Goal: Information Seeking & Learning: Learn about a topic

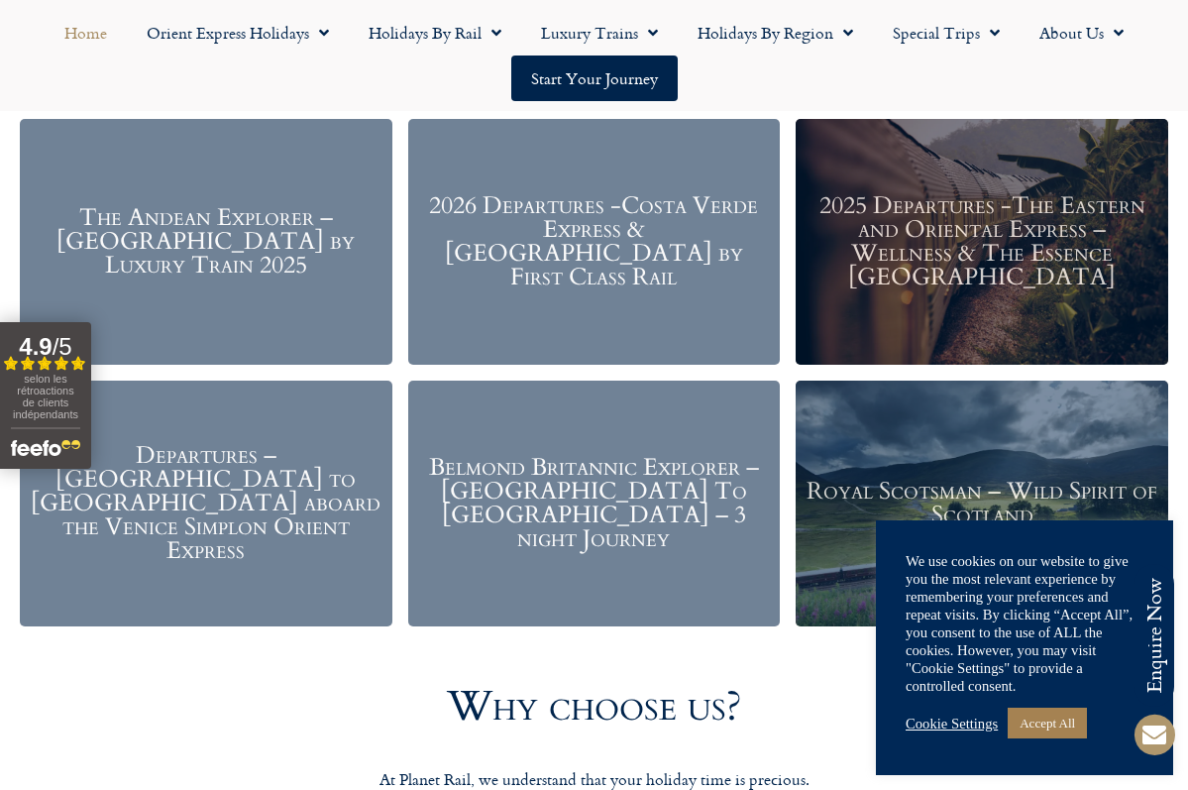
scroll to position [2319, 0]
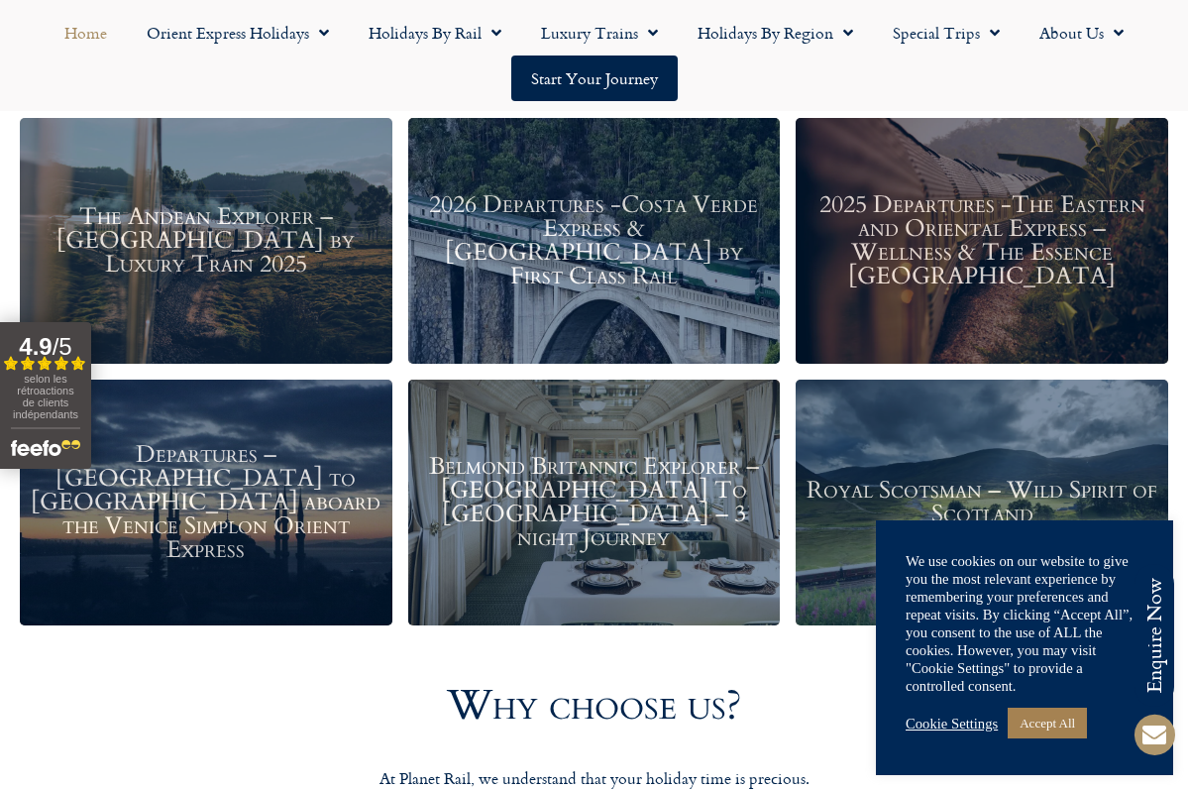
click at [655, 244] on h3 "2026 Departures -Costa Verde Express & Spain by First Class Rail" at bounding box center [594, 240] width 353 height 95
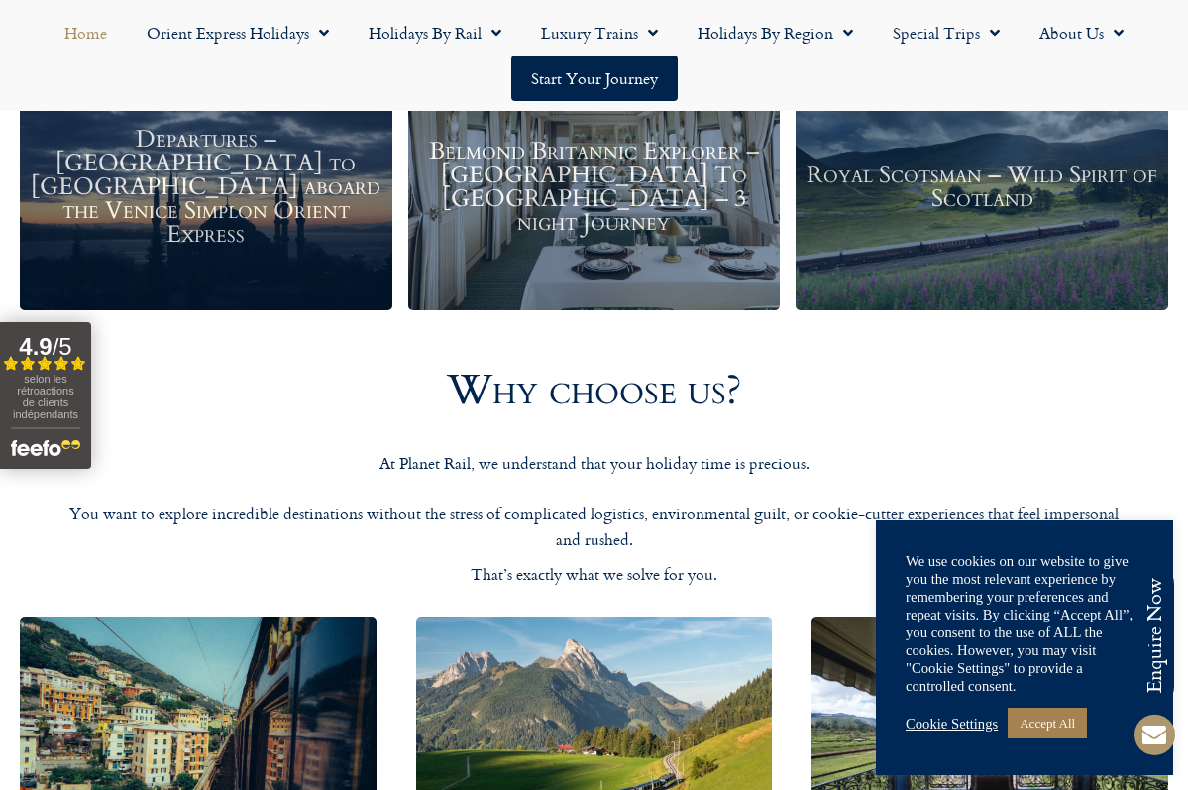
scroll to position [2621, 0]
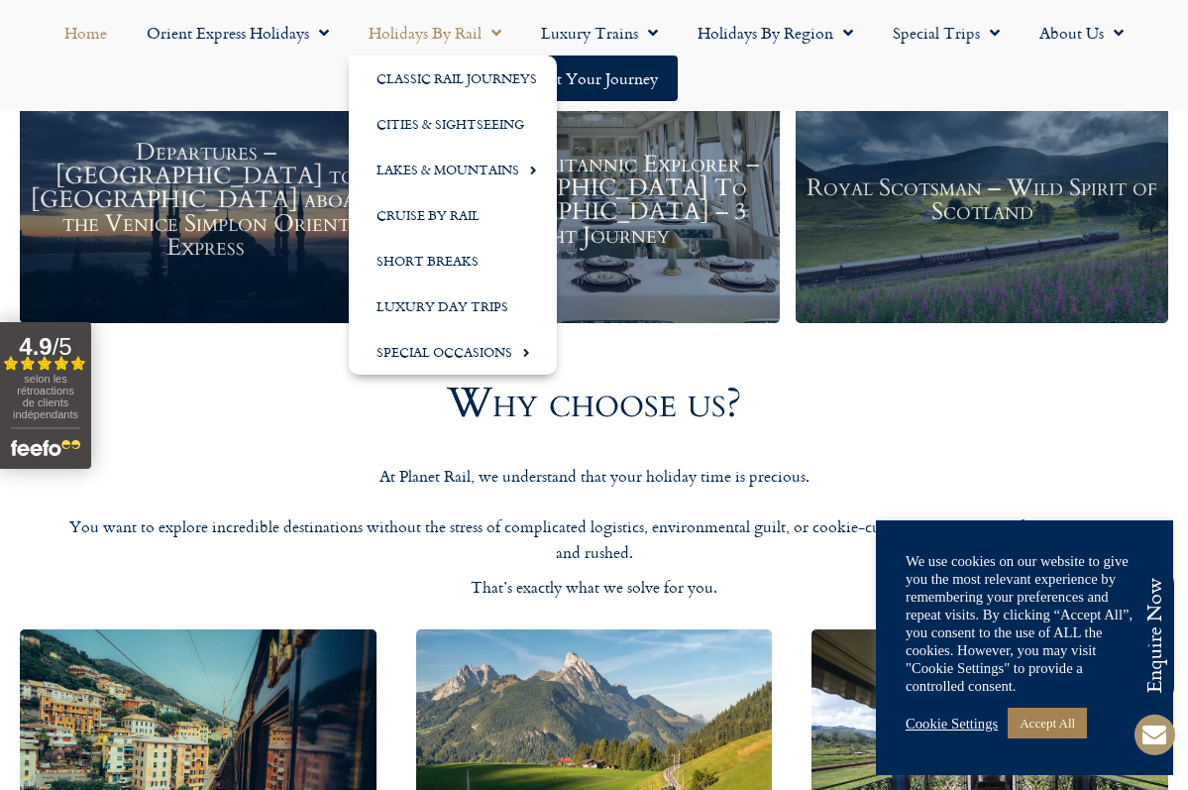
click at [442, 31] on link "Holidays by Rail" at bounding box center [435, 33] width 172 height 46
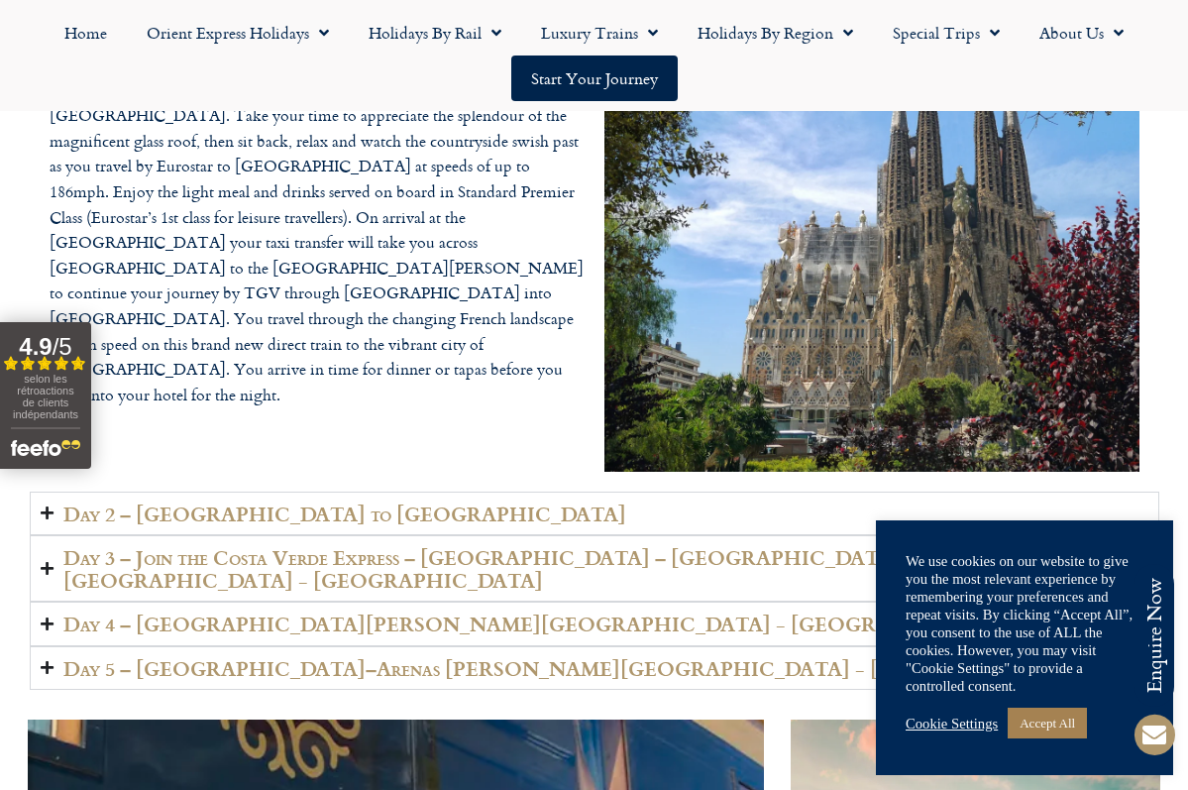
scroll to position [3413, 0]
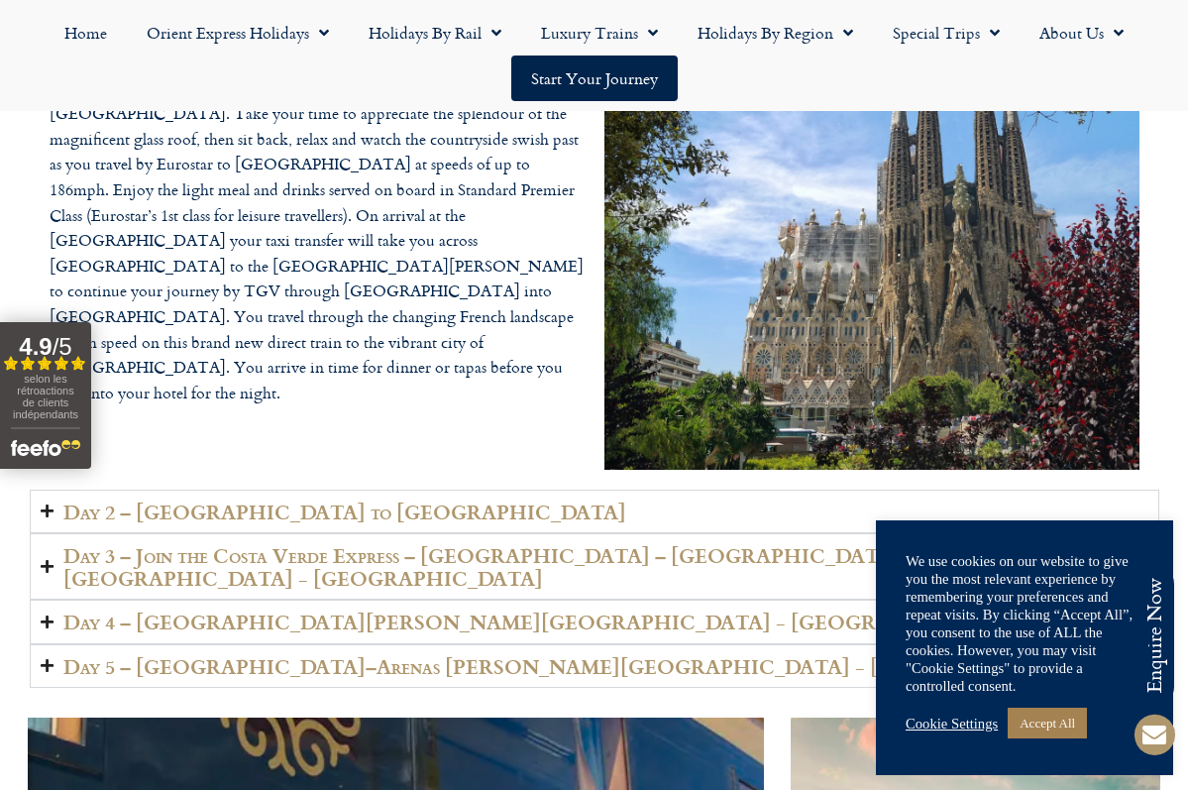
click at [465, 544] on h2 "Day 3 – Join the Costa Verde Express – Bilbao – Laredo - Santoña - Santander" at bounding box center [605, 566] width 1085 height 45
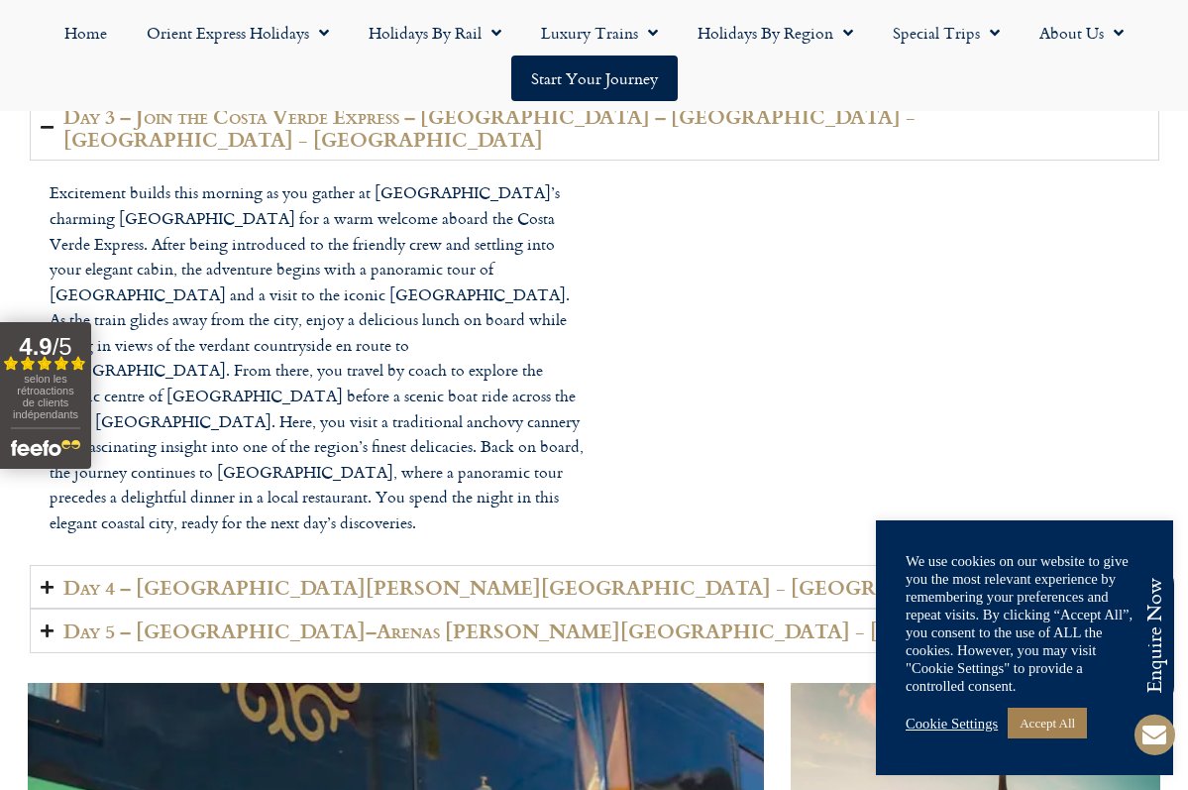
scroll to position [3375, 0]
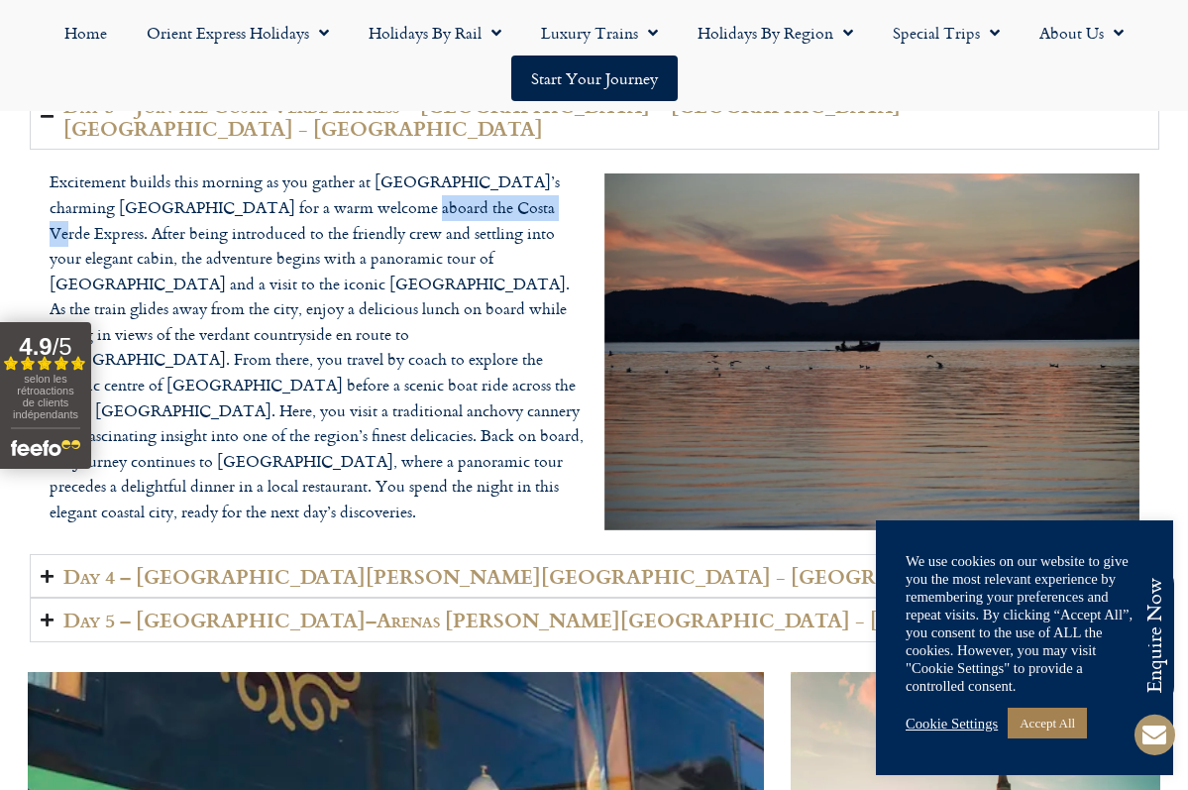
drag, startPoint x: 455, startPoint y: 151, endPoint x: 321, endPoint y: 140, distance: 134.2
click at [321, 169] on p "Excitement builds this morning as you gather at Bilbao’s charming Concordia Sta…" at bounding box center [317, 346] width 535 height 355
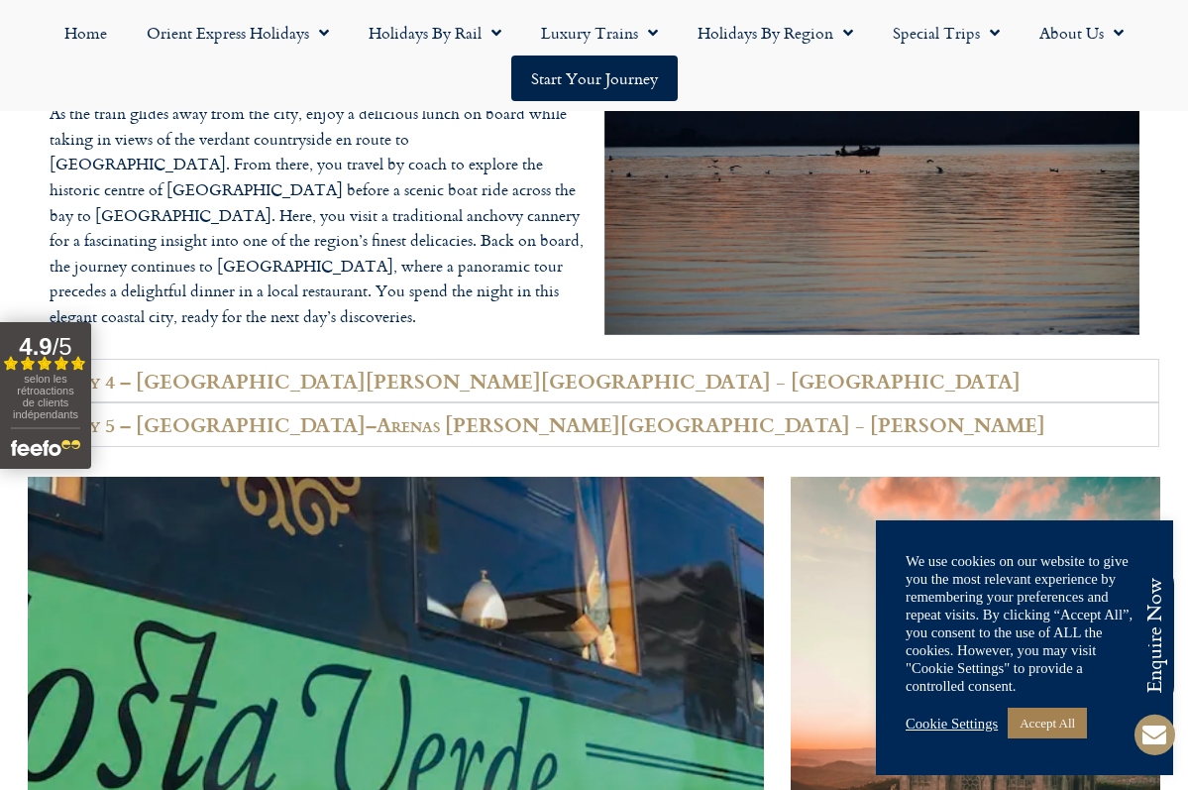
scroll to position [3573, 0]
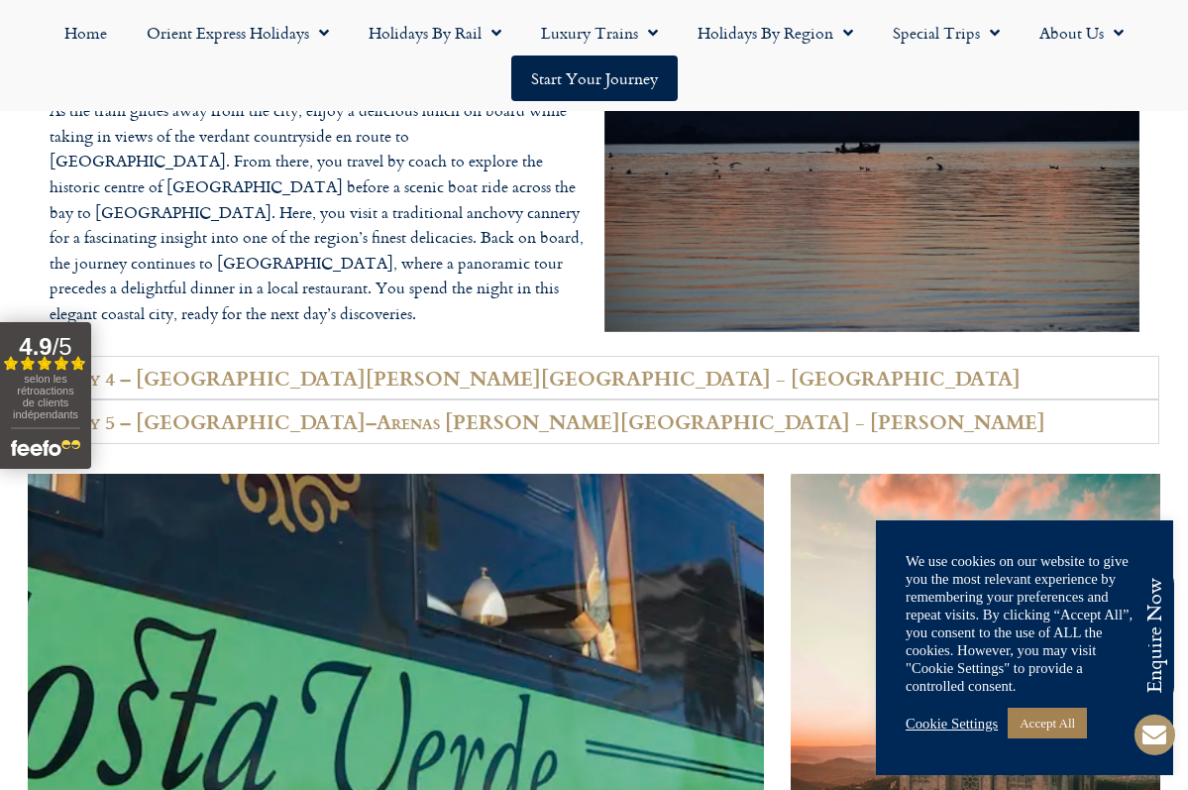
click at [306, 367] on h2 "Day 4 – Santander - Santillana del Mar - Llanes" at bounding box center [541, 378] width 957 height 23
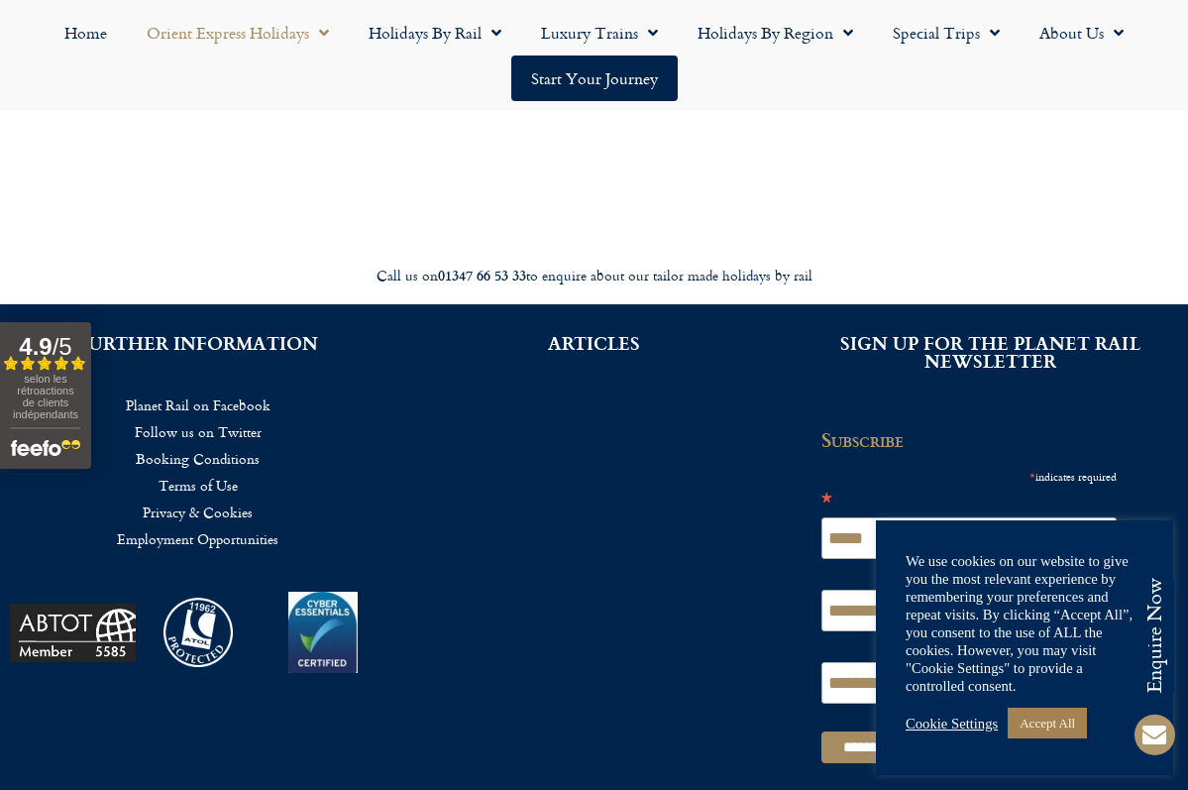
scroll to position [8485, 0]
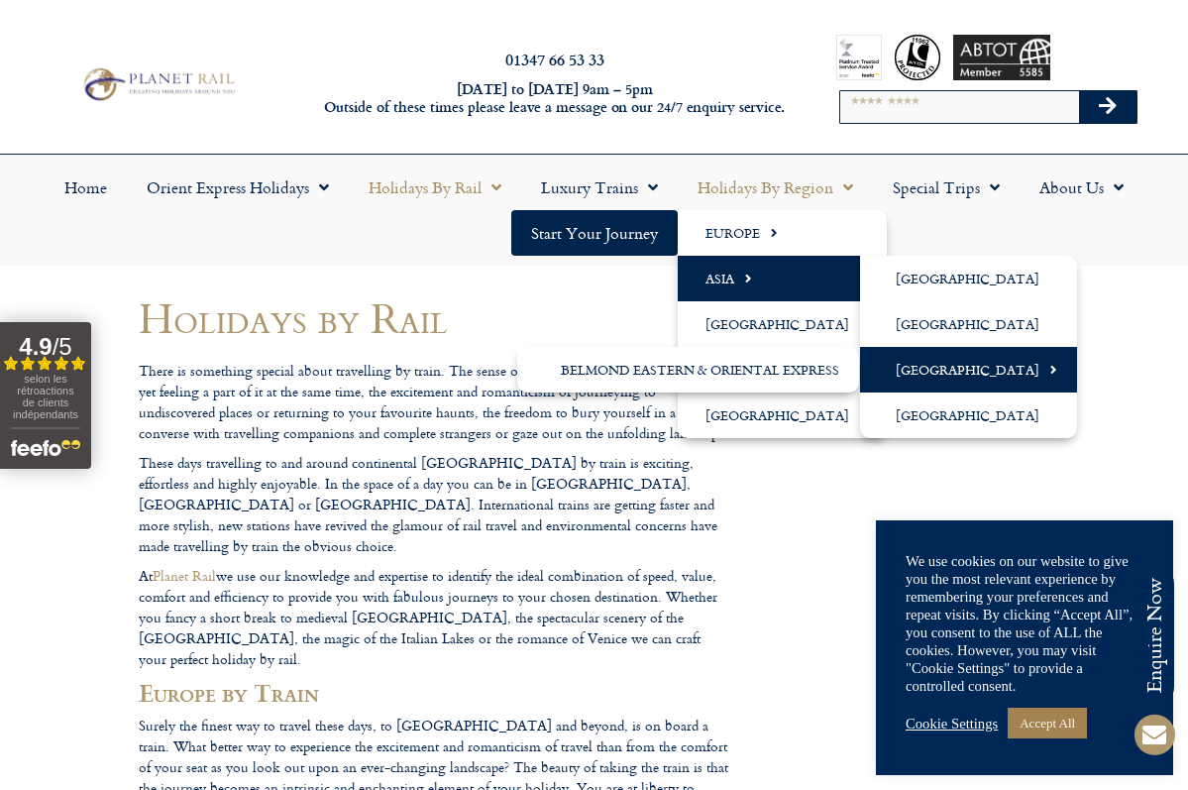
click at [930, 371] on link "[GEOGRAPHIC_DATA]" at bounding box center [968, 370] width 217 height 46
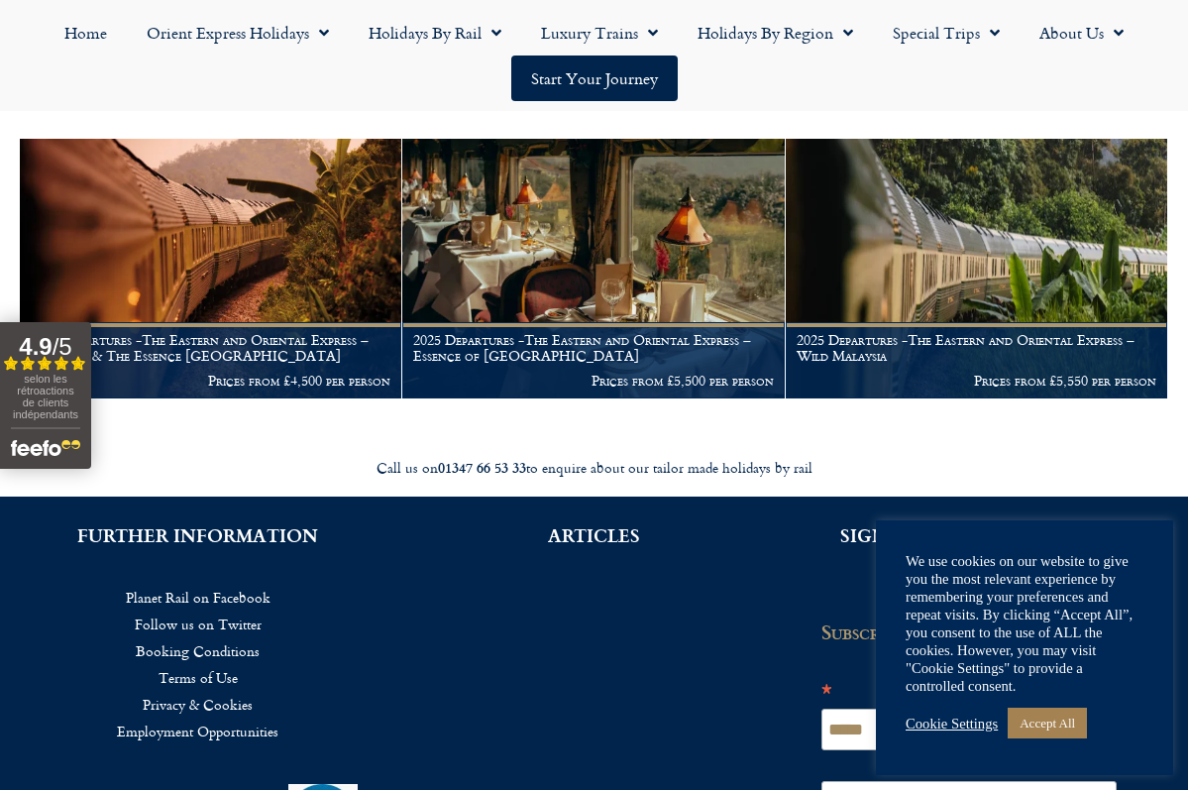
scroll to position [314, 0]
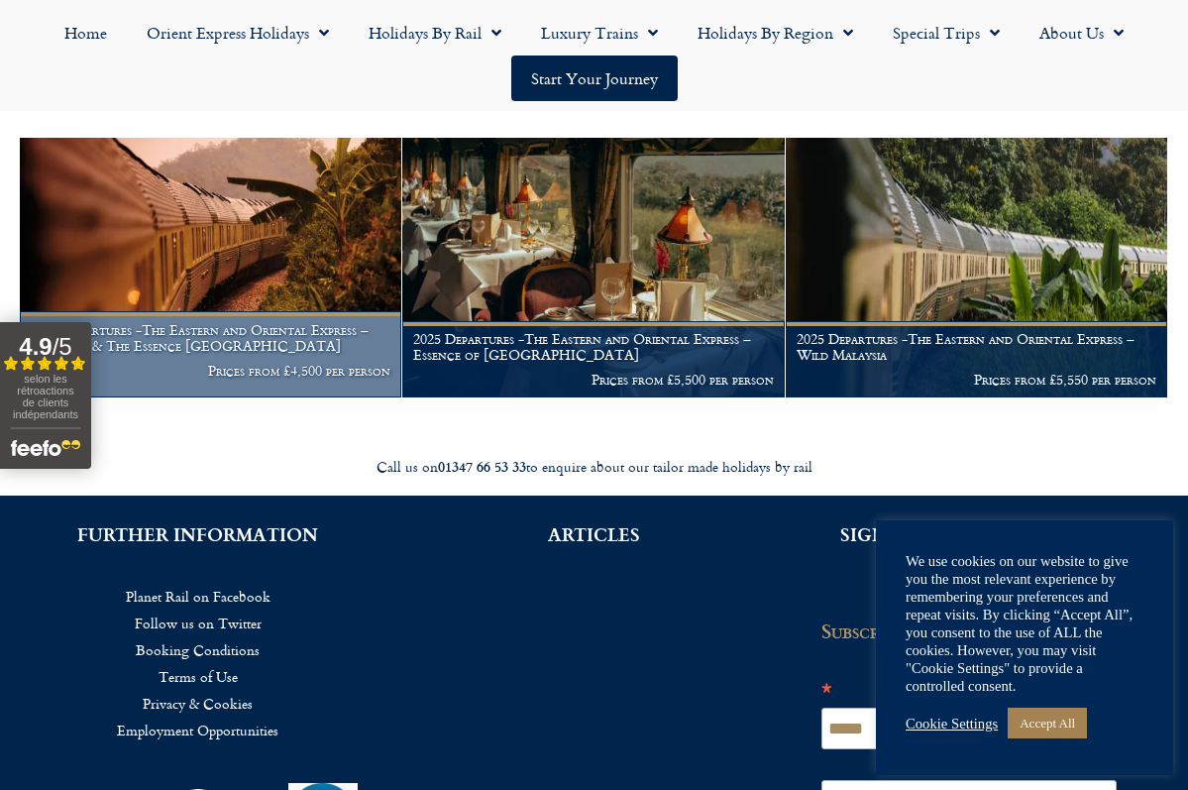
click at [313, 331] on h1 "2025 Departures -The Eastern and Oriental Express – Wellness & The Essence Mala…" at bounding box center [211, 338] width 360 height 32
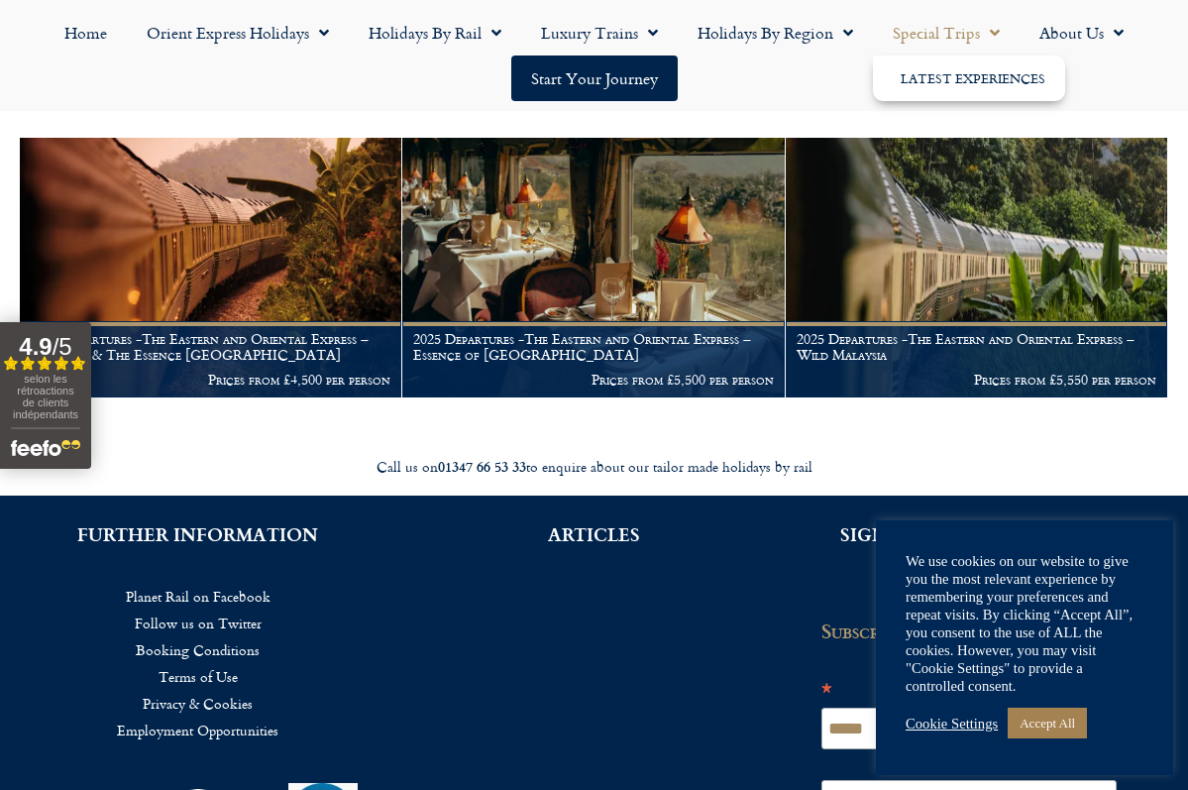
click at [952, 33] on link "Special Trips" at bounding box center [946, 33] width 147 height 46
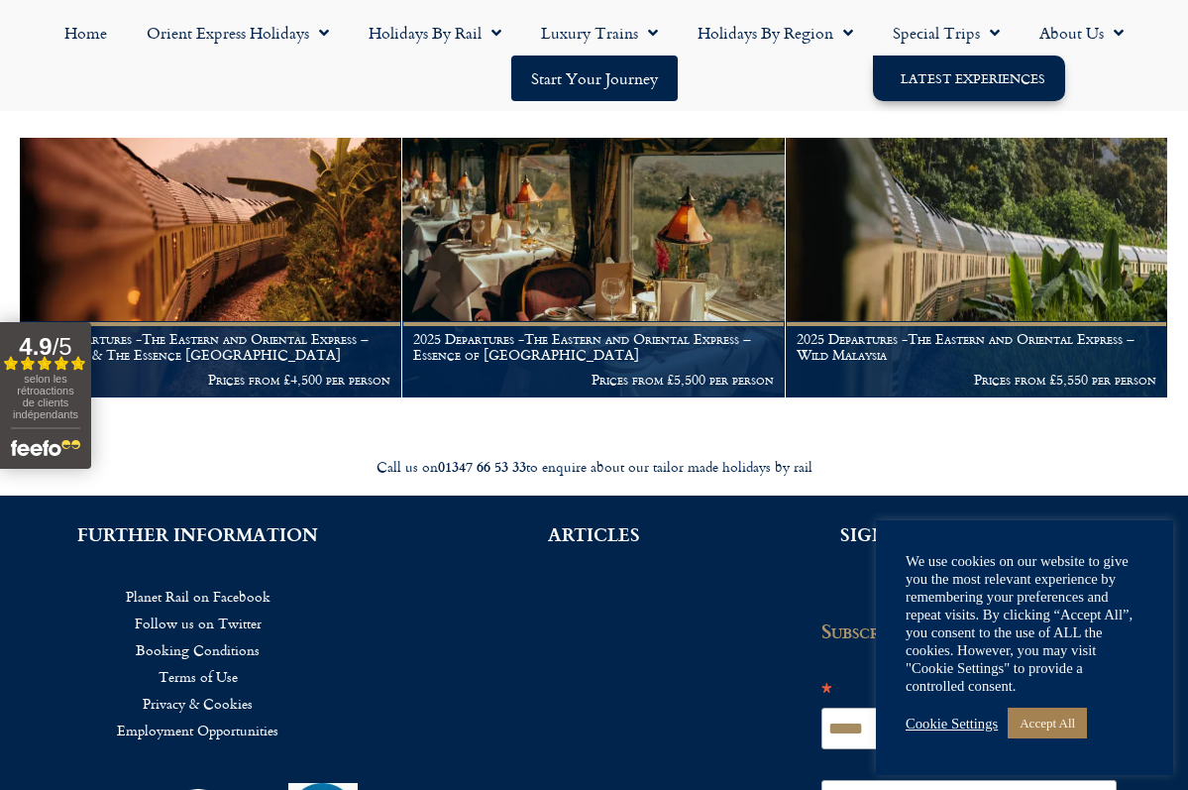
click at [949, 77] on link "Latest Experiences" at bounding box center [969, 78] width 192 height 46
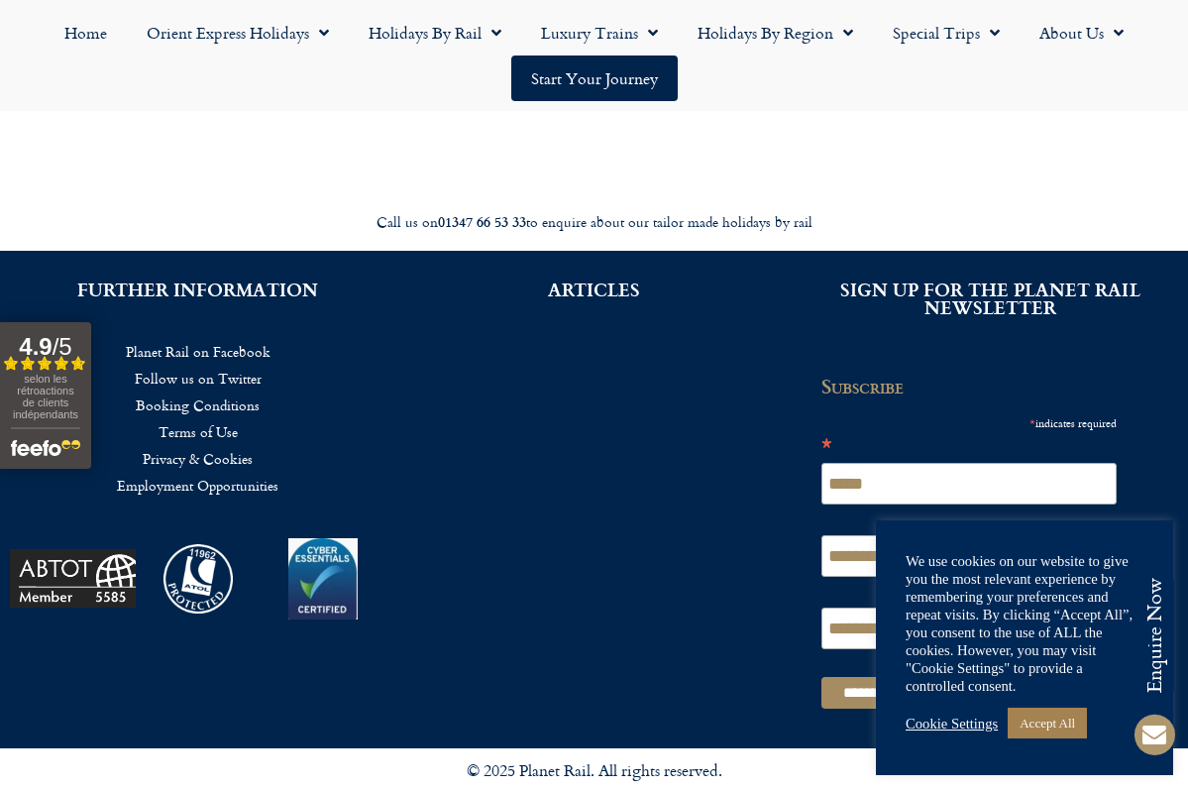
scroll to position [7118, 0]
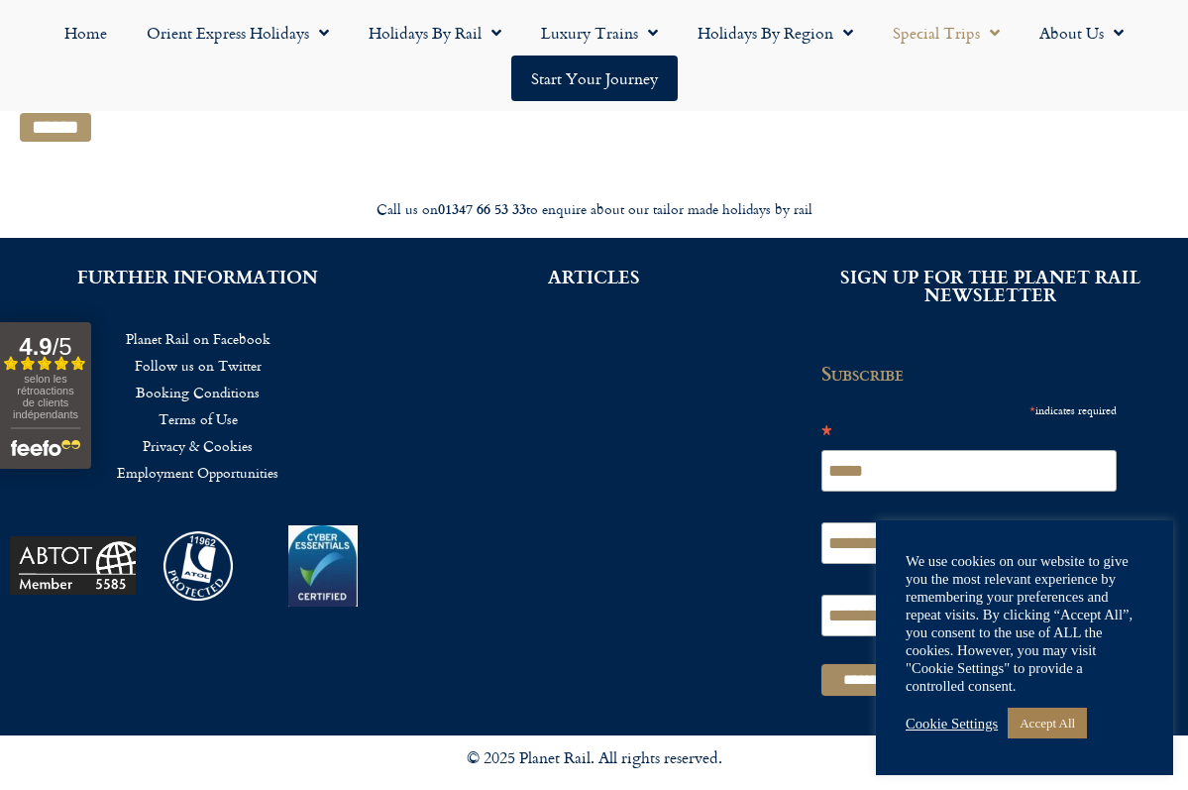
scroll to position [517, 0]
